Goal: Task Accomplishment & Management: Manage account settings

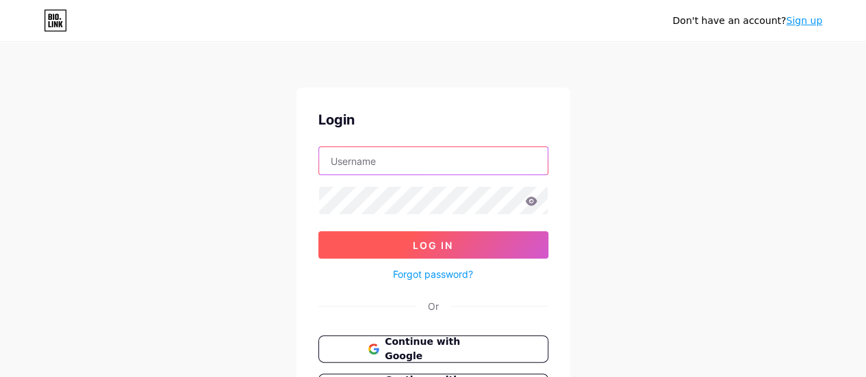
type input "[EMAIL_ADDRESS][DOMAIN_NAME]"
click at [453, 253] on button "Log In" at bounding box center [434, 245] width 230 height 27
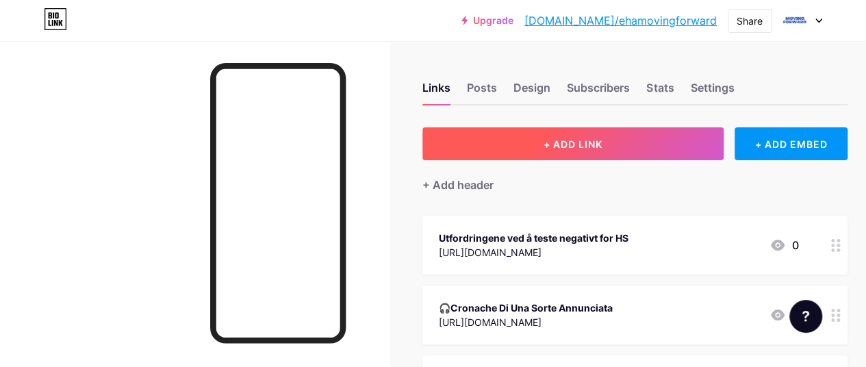
click at [521, 139] on button "+ ADD LINK" at bounding box center [573, 143] width 301 height 33
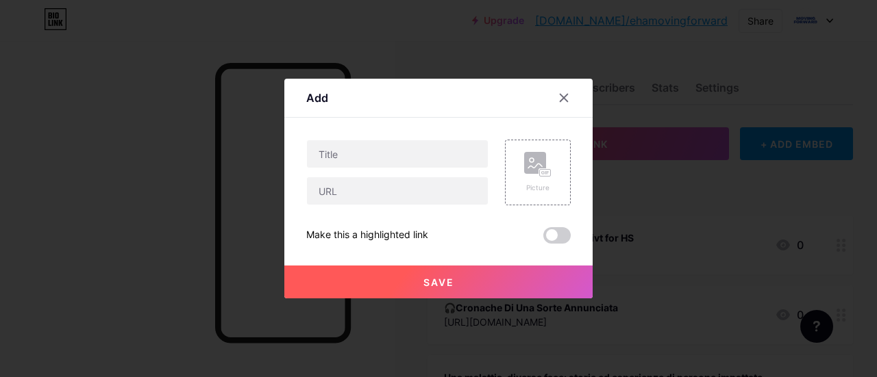
click at [685, 160] on div at bounding box center [438, 188] width 877 height 377
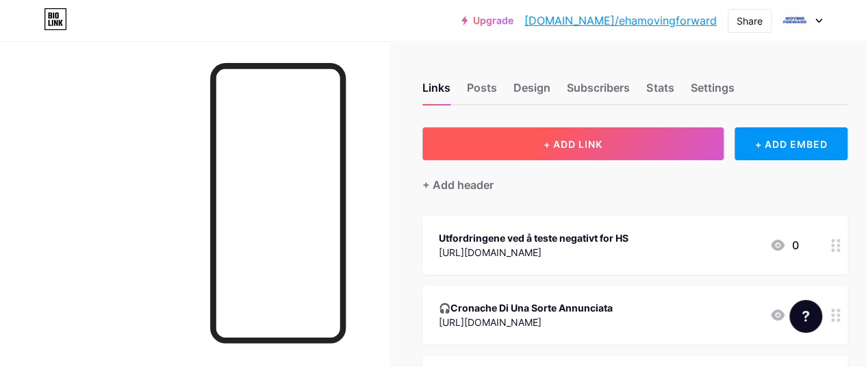
click at [554, 150] on button "+ ADD LINK" at bounding box center [573, 143] width 301 height 33
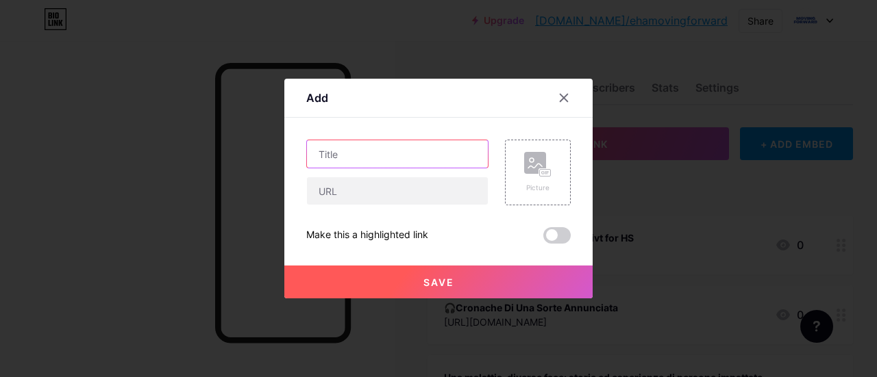
click at [340, 150] on input "text" at bounding box center [397, 153] width 181 height 27
paste input "EN SYKDOM FLERE HISTORIER - Å være partner: erfaringer, utfordringer og kjærlig…"
type input "EN SYKDOM FLERE HISTORIER - Å være partner: erfaringer, utfordringer og kjærlig…"
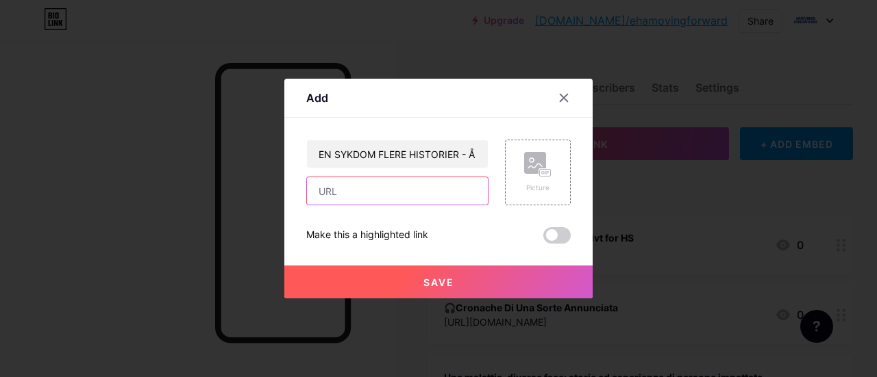
click at [396, 197] on input "text" at bounding box center [397, 190] width 181 height 27
paste input "[URL][DOMAIN_NAME]"
type input "[URL][DOMAIN_NAME]"
click at [434, 270] on button "Save" at bounding box center [438, 282] width 308 height 33
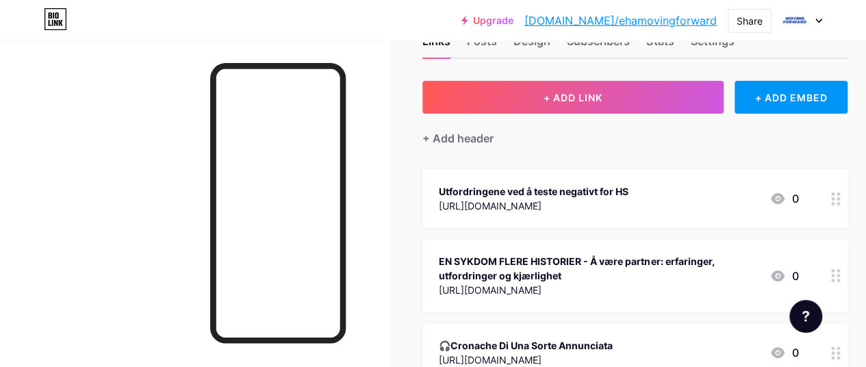
scroll to position [68, 0]
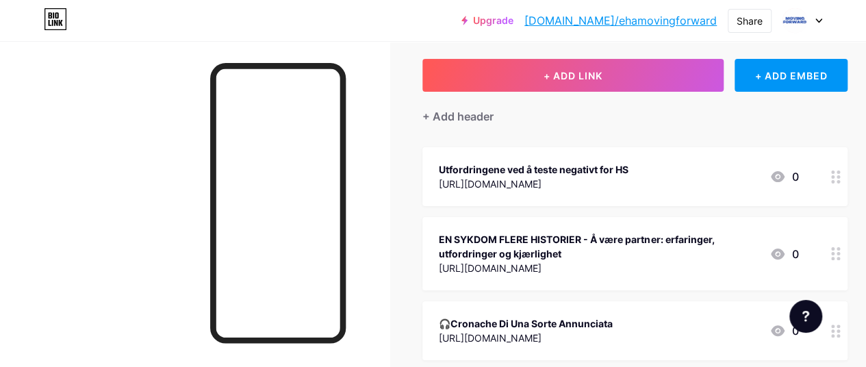
click at [637, 198] on div "Utfordringene ved å teste negativt for HS [URL][DOMAIN_NAME] 0" at bounding box center [635, 176] width 425 height 59
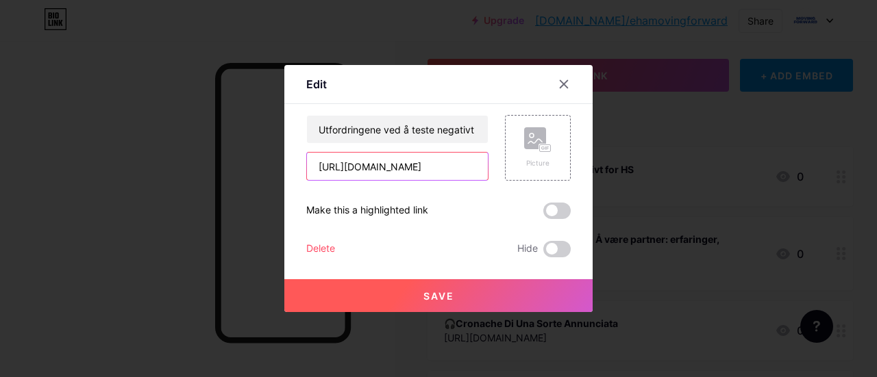
click at [355, 164] on input "[URL][DOMAIN_NAME]" at bounding box center [397, 166] width 181 height 27
click at [321, 245] on div "Delete" at bounding box center [320, 249] width 29 height 16
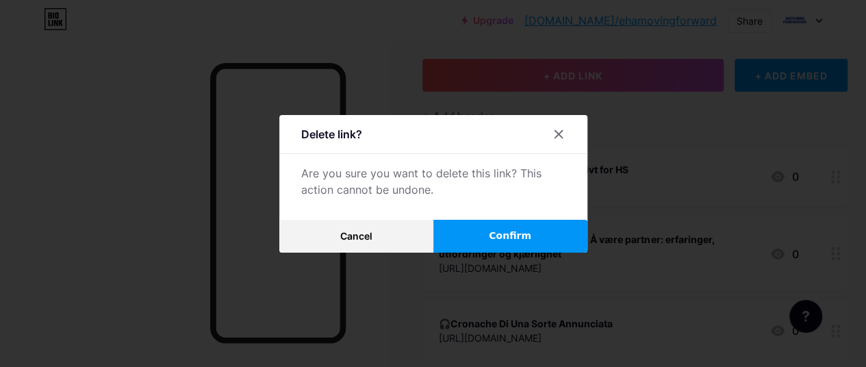
click at [477, 239] on button "Confirm" at bounding box center [511, 236] width 154 height 33
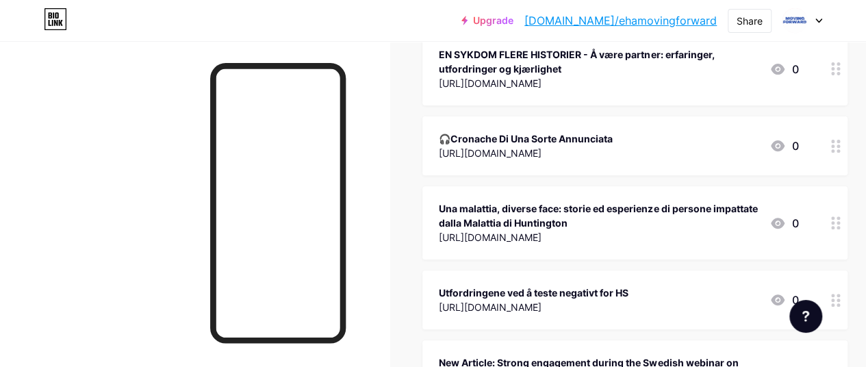
scroll to position [205, 0]
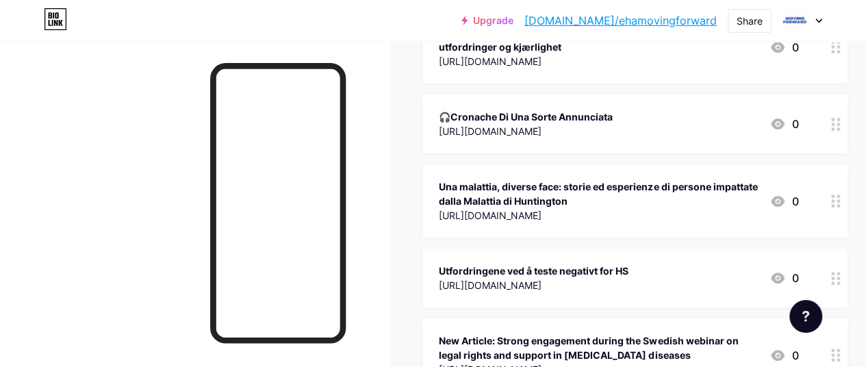
click at [668, 198] on div "Una malattia, diverse face: storie ed esperienze di persone impattate dalla Mal…" at bounding box center [599, 193] width 320 height 29
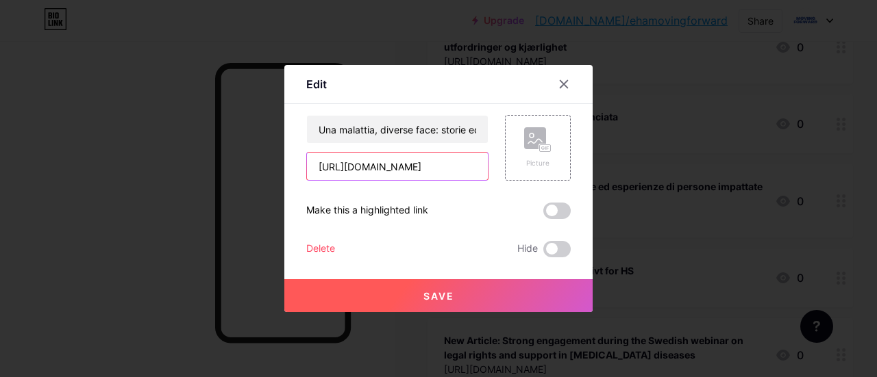
click at [390, 160] on input "[URL][DOMAIN_NAME]" at bounding box center [397, 166] width 181 height 27
click at [329, 251] on div "Delete" at bounding box center [320, 249] width 29 height 16
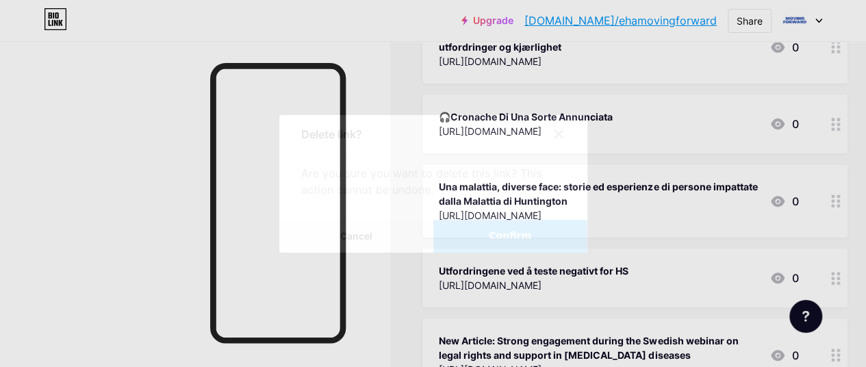
click at [497, 243] on span "Confirm" at bounding box center [510, 236] width 42 height 14
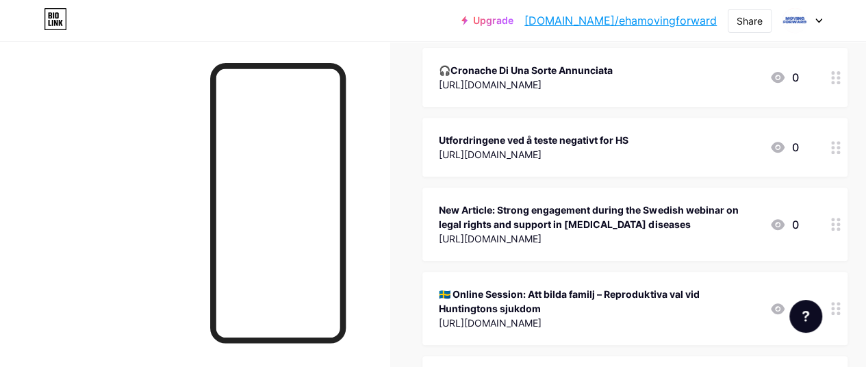
scroll to position [274, 0]
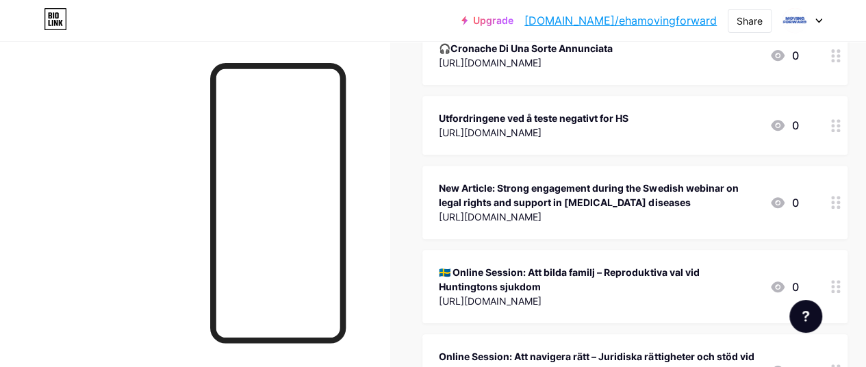
click at [555, 134] on div "[URL][DOMAIN_NAME]" at bounding box center [534, 132] width 190 height 14
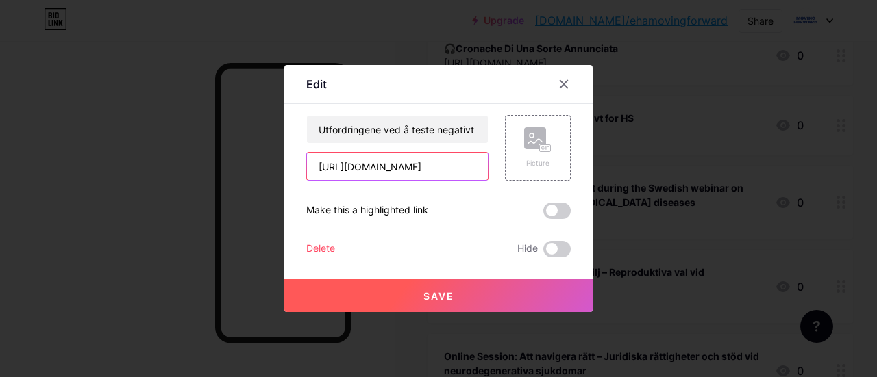
click at [380, 161] on input "[URL][DOMAIN_NAME]" at bounding box center [397, 166] width 181 height 27
click at [332, 247] on div "Delete" at bounding box center [320, 249] width 29 height 16
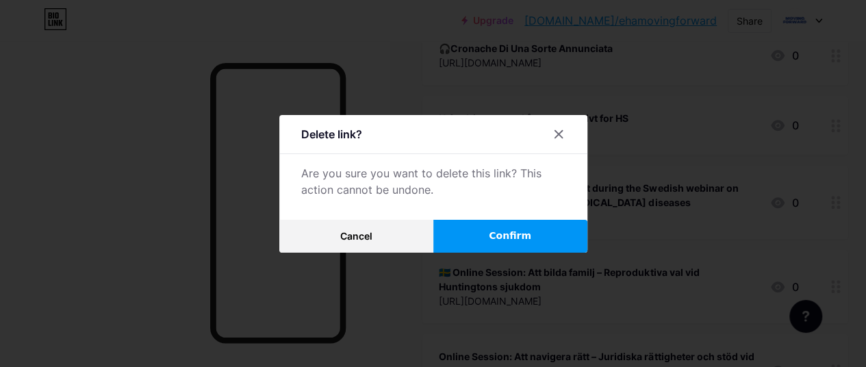
click at [482, 239] on button "Confirm" at bounding box center [511, 236] width 154 height 33
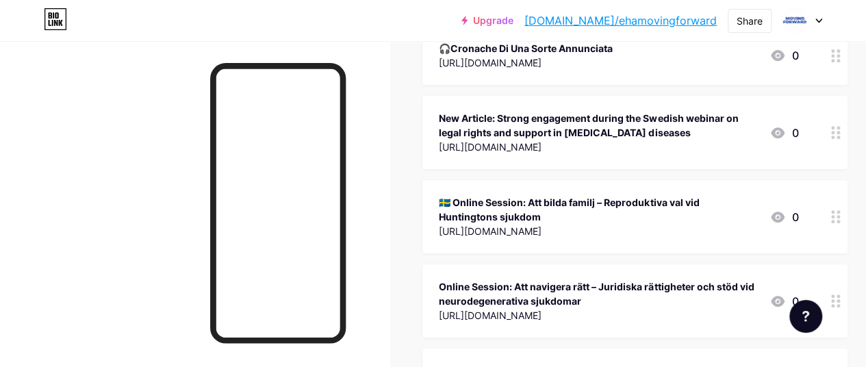
click at [592, 216] on div "🇸🇪 Online Session: Att bilda familj – Reproduktiva val vid Huntingtons sjukdom" at bounding box center [599, 209] width 320 height 29
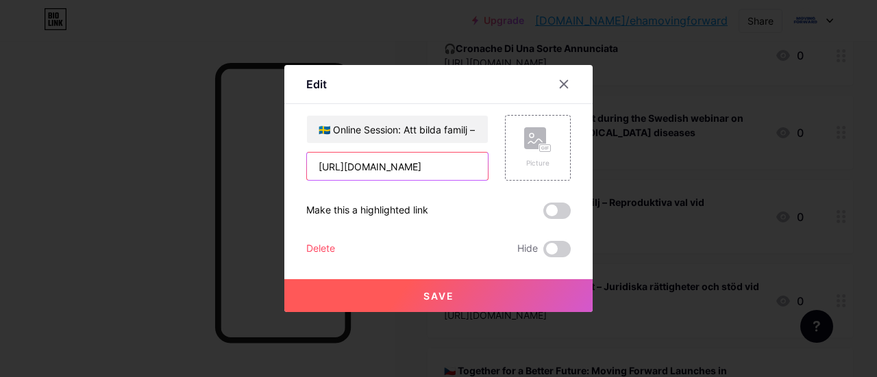
click at [375, 173] on input "[URL][DOMAIN_NAME]" at bounding box center [397, 166] width 181 height 27
click at [332, 245] on div "Delete" at bounding box center [320, 249] width 29 height 16
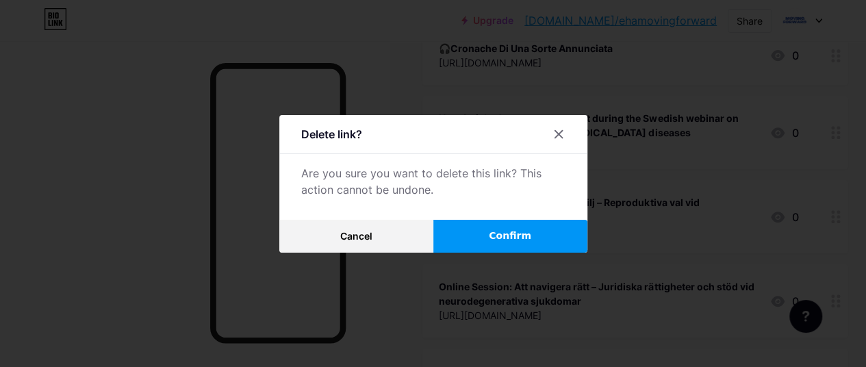
click at [473, 235] on button "Confirm" at bounding box center [511, 236] width 154 height 33
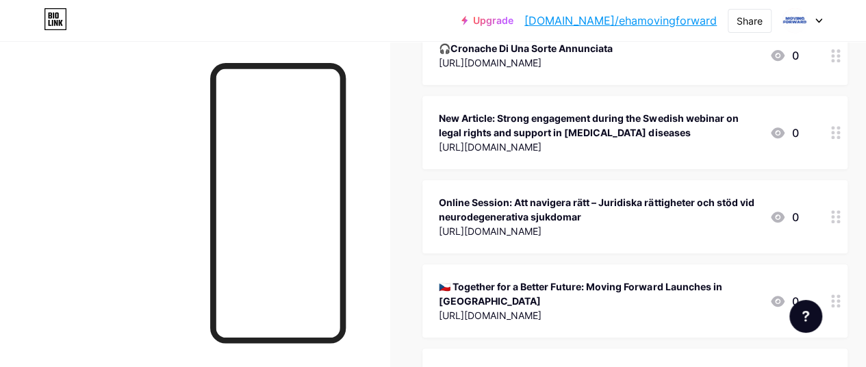
click at [550, 194] on div "Online Session: Att navigera rätt – Juridiska rättigheter och stöd vid neurodeg…" at bounding box center [599, 217] width 320 height 46
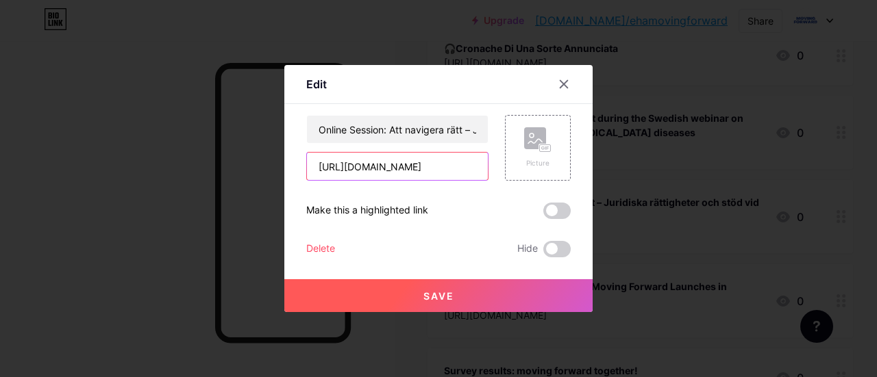
click at [347, 157] on input "[URL][DOMAIN_NAME]" at bounding box center [397, 166] width 181 height 27
click at [327, 245] on div "Delete" at bounding box center [320, 249] width 29 height 16
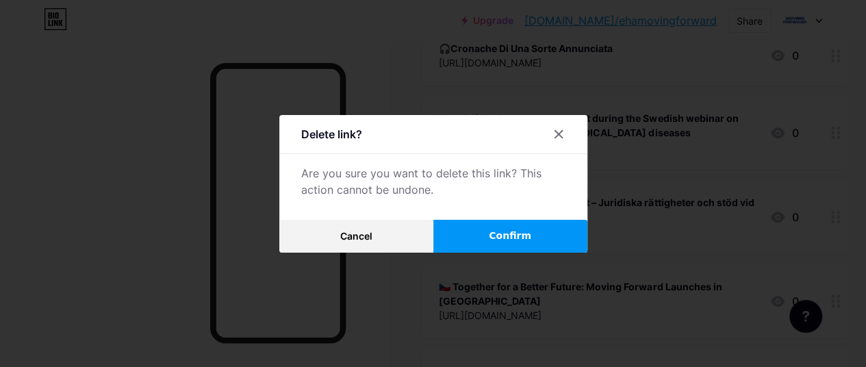
click at [503, 229] on button "Confirm" at bounding box center [511, 236] width 154 height 33
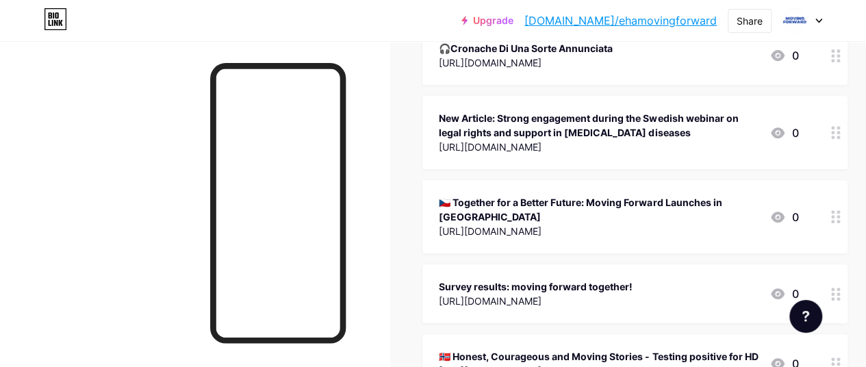
click at [516, 202] on div "🇨🇿 Together for a Better Future: Moving Forward Launches in [GEOGRAPHIC_DATA]" at bounding box center [599, 209] width 320 height 29
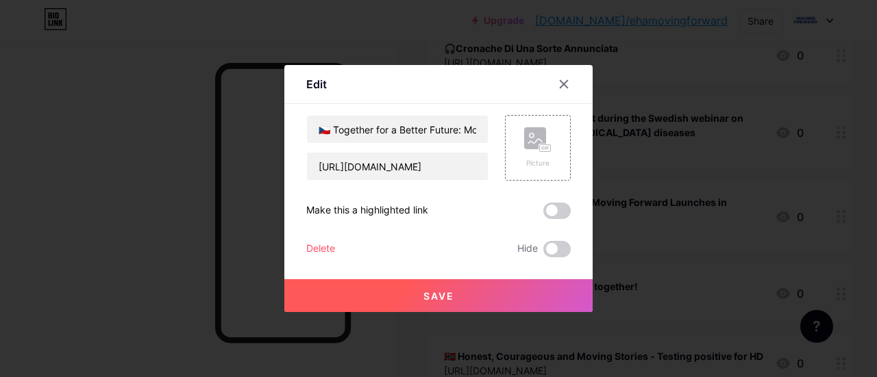
click at [673, 213] on div at bounding box center [438, 188] width 877 height 377
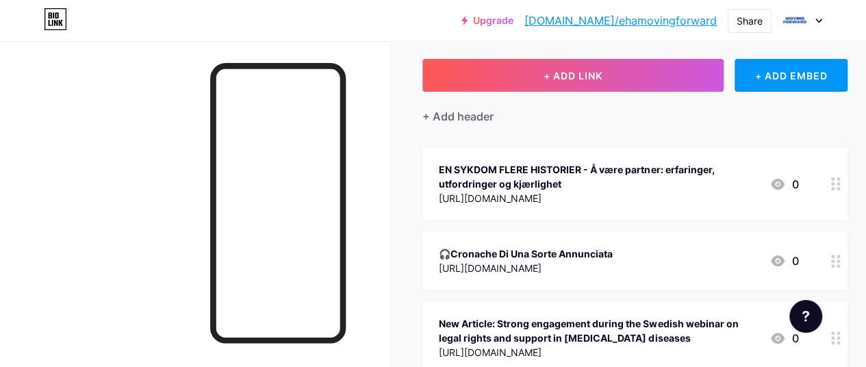
scroll to position [0, 0]
